Goal: Register for event/course

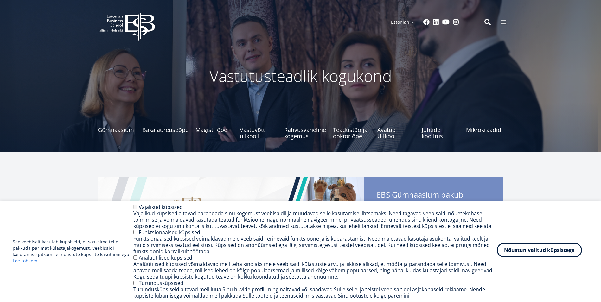
click at [538, 255] on button "Nõustun valitud küpsistega" at bounding box center [538, 250] width 85 height 15
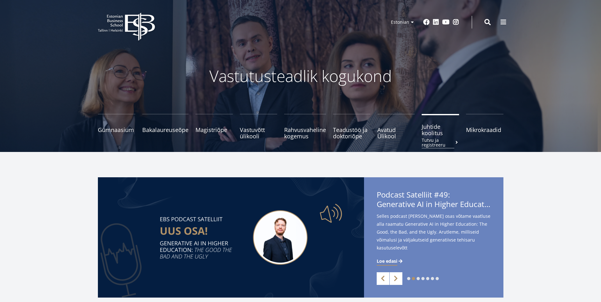
click at [438, 134] on span "Juhtide koolitus Tutvu ja registreeru" at bounding box center [439, 129] width 37 height 13
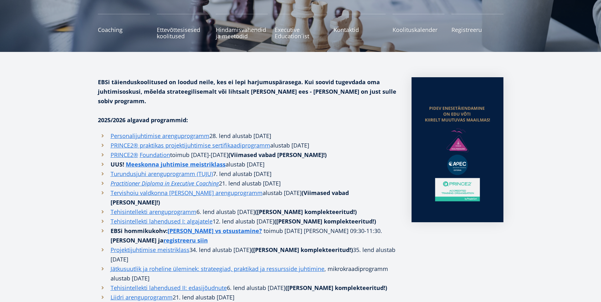
scroll to position [100, 0]
click at [243, 140] on link "PRINCE2® praktikas projektijuhtimise sertifikaadiprogramm" at bounding box center [191, 144] width 160 height 9
